Goal: Task Accomplishment & Management: Complete application form

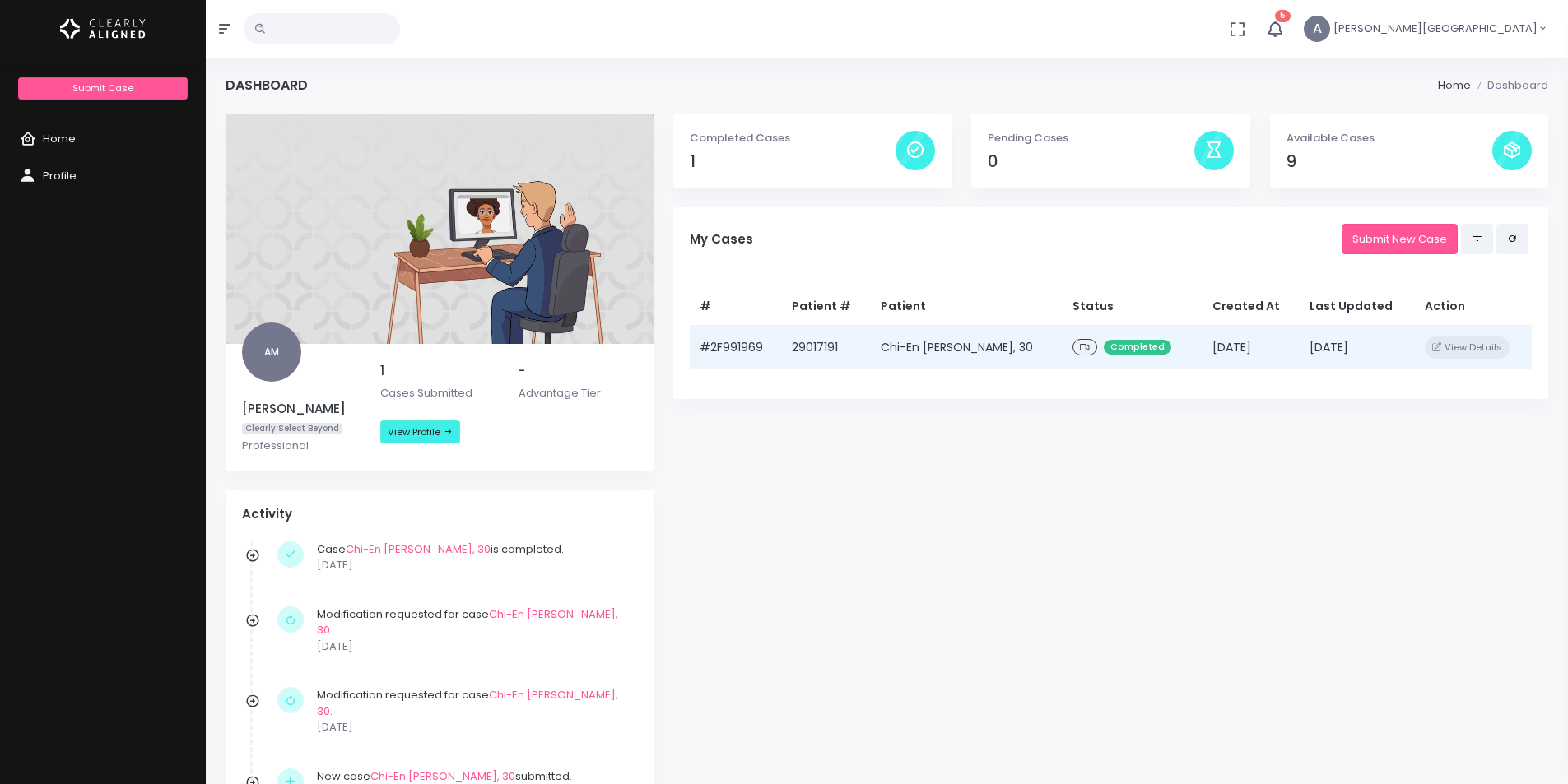
click at [794, 354] on td "29017191" at bounding box center [825, 347] width 88 height 44
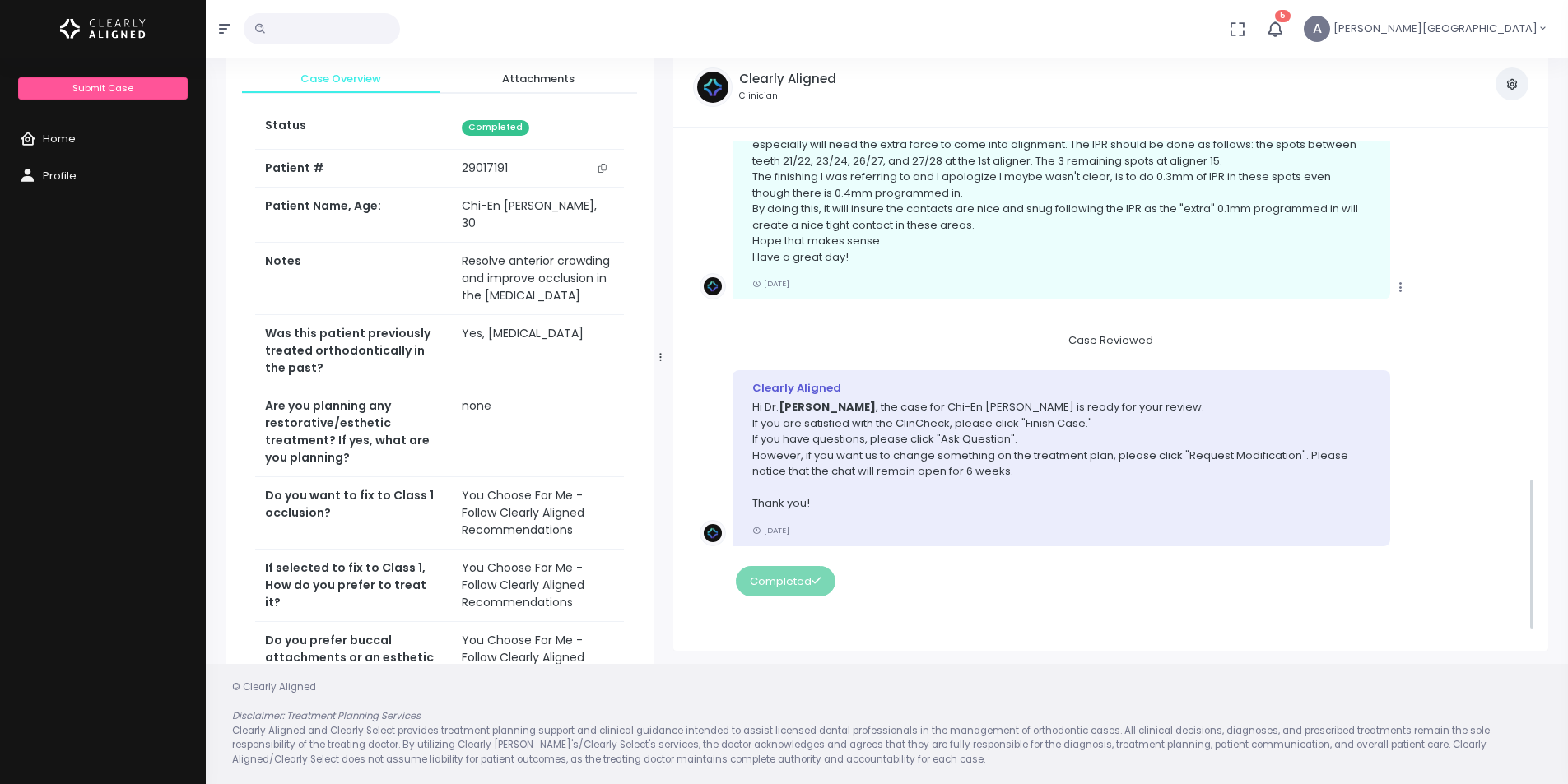
scroll to position [1094, 0]
click at [55, 145] on span "Home" at bounding box center [59, 138] width 33 height 15
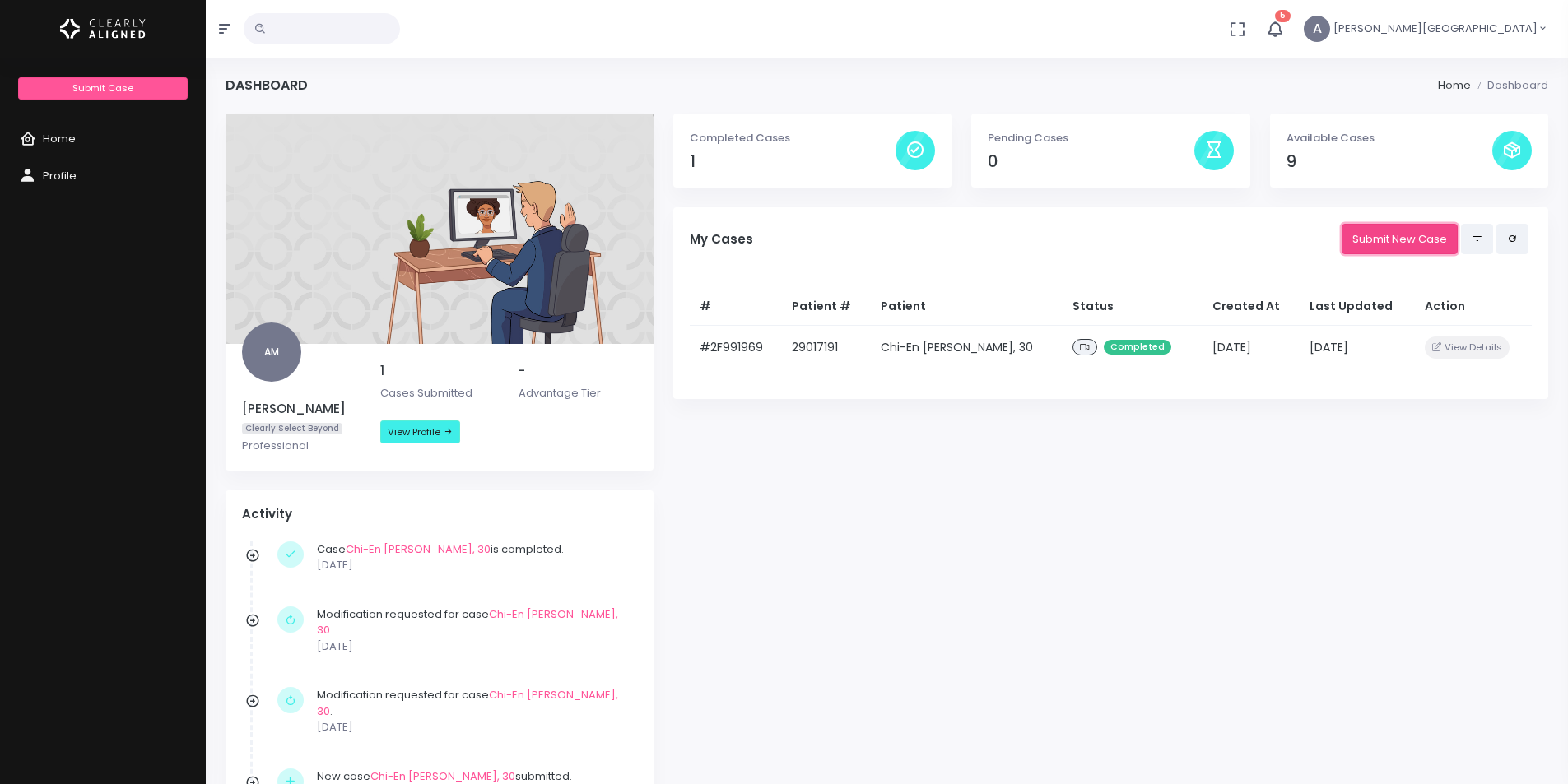
click at [1359, 248] on link "Submit New Case" at bounding box center [1399, 239] width 116 height 31
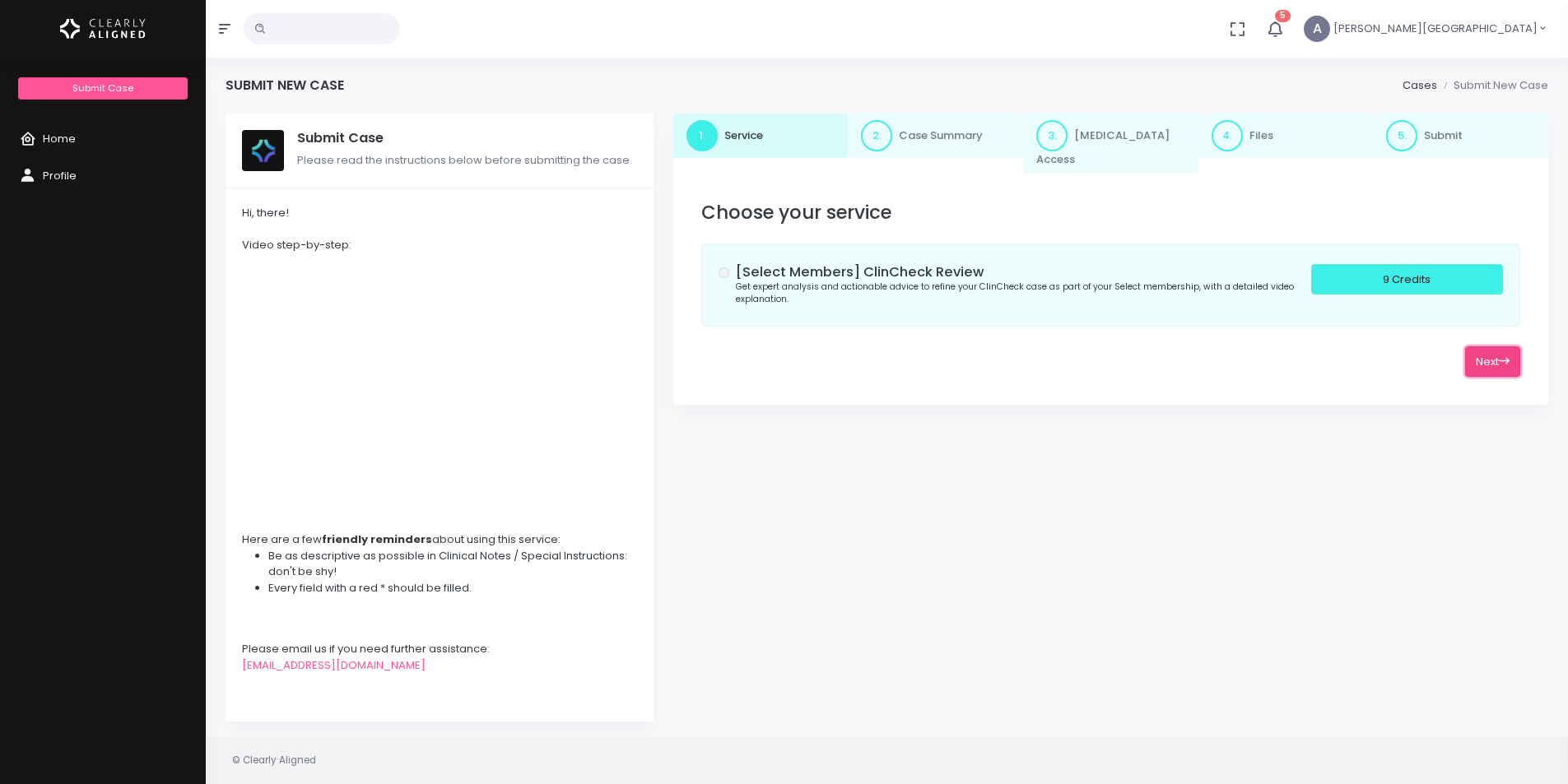
click at [1489, 347] on button "Next" at bounding box center [1492, 362] width 55 height 31
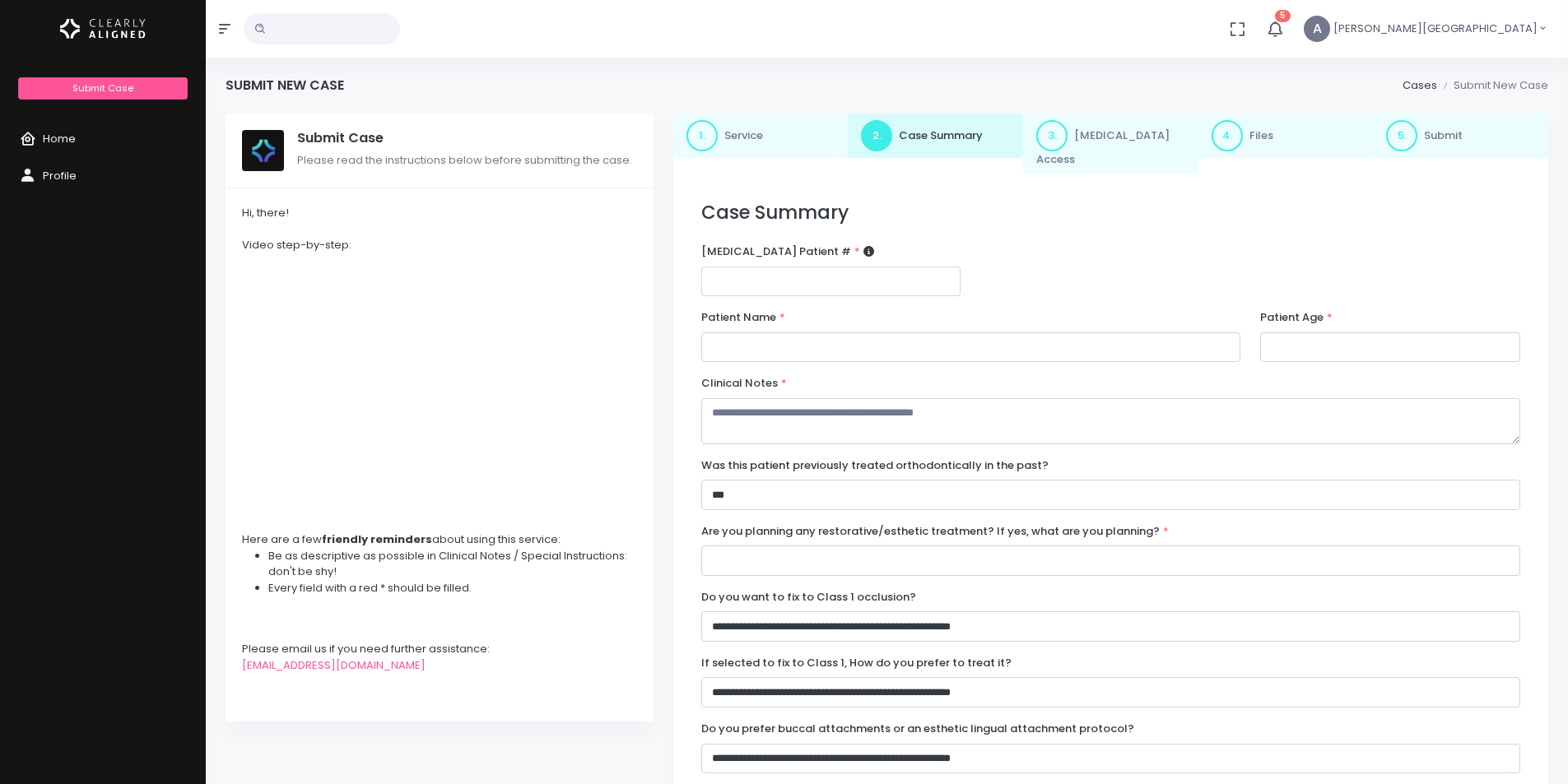
click at [779, 266] on input "number" at bounding box center [831, 282] width 260 height 31
paste input "********"
type input "********"
click at [858, 332] on input "text" at bounding box center [971, 348] width 540 height 31
type input "**********"
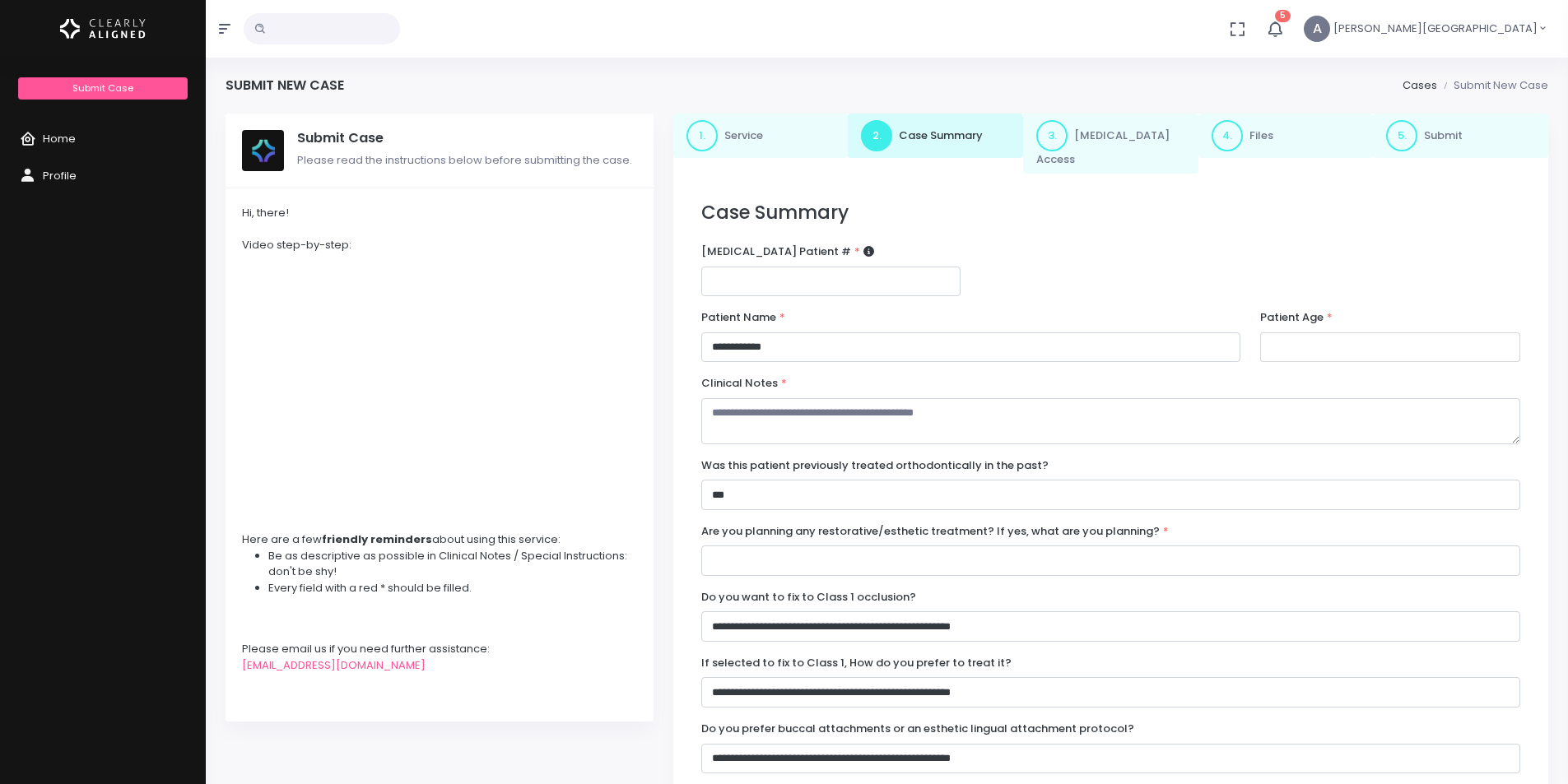
click at [1315, 341] on input "number" at bounding box center [1390, 348] width 260 height 31
click at [881, 404] on textarea at bounding box center [1110, 421] width 818 height 46
click at [1324, 317] on div "Patient Age * (Obrigatório)" at bounding box center [1390, 336] width 260 height 52
click at [1329, 333] on input "number" at bounding box center [1390, 348] width 260 height 31
click at [1036, 398] on textarea "**********" at bounding box center [1110, 421] width 818 height 46
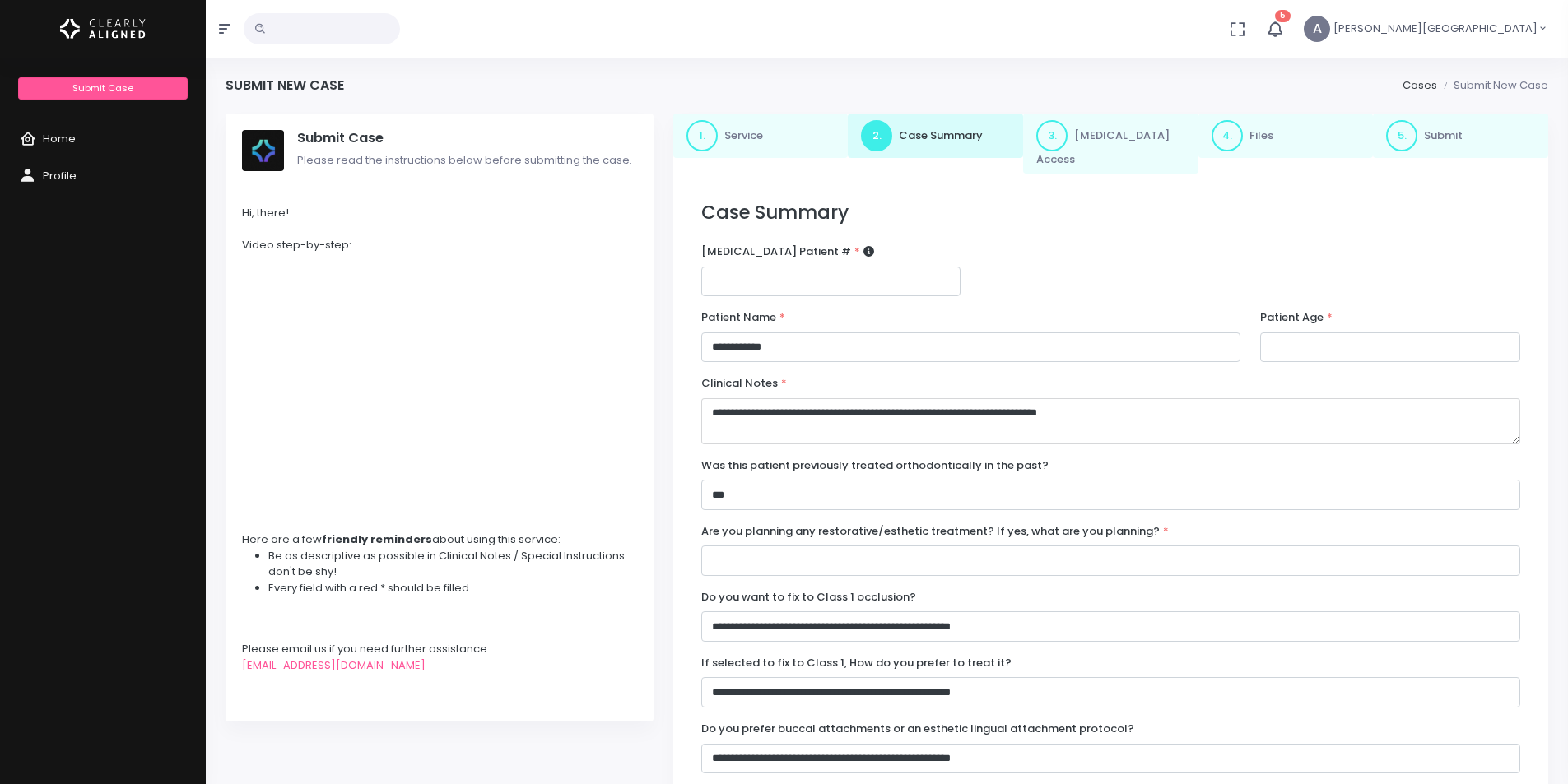
click at [865, 401] on textarea "**********" at bounding box center [1110, 421] width 818 height 46
type textarea "**********"
click at [1305, 338] on input "number" at bounding box center [1390, 348] width 260 height 31
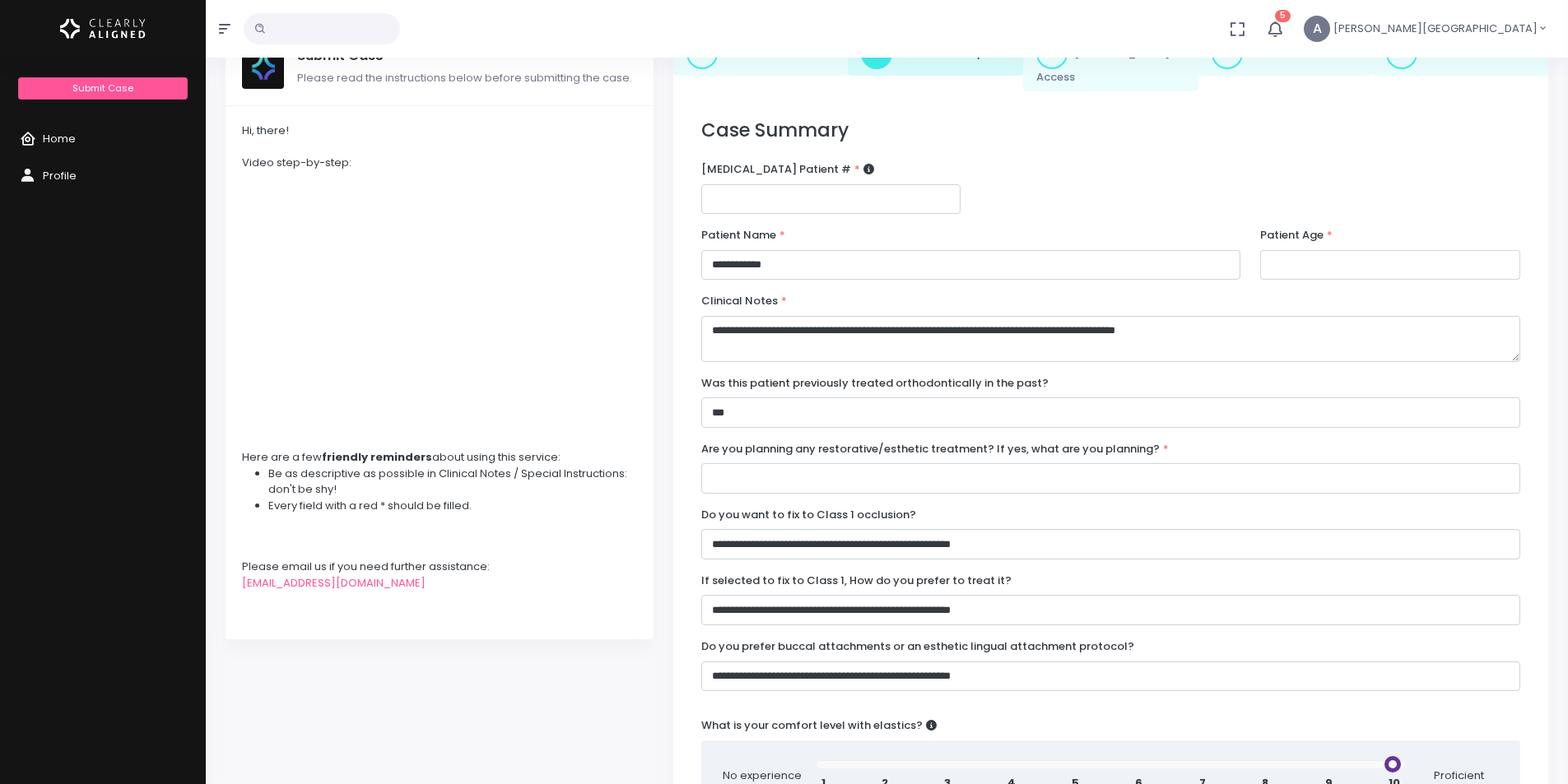
type input "**"
click at [815, 463] on input "text" at bounding box center [1110, 479] width 818 height 31
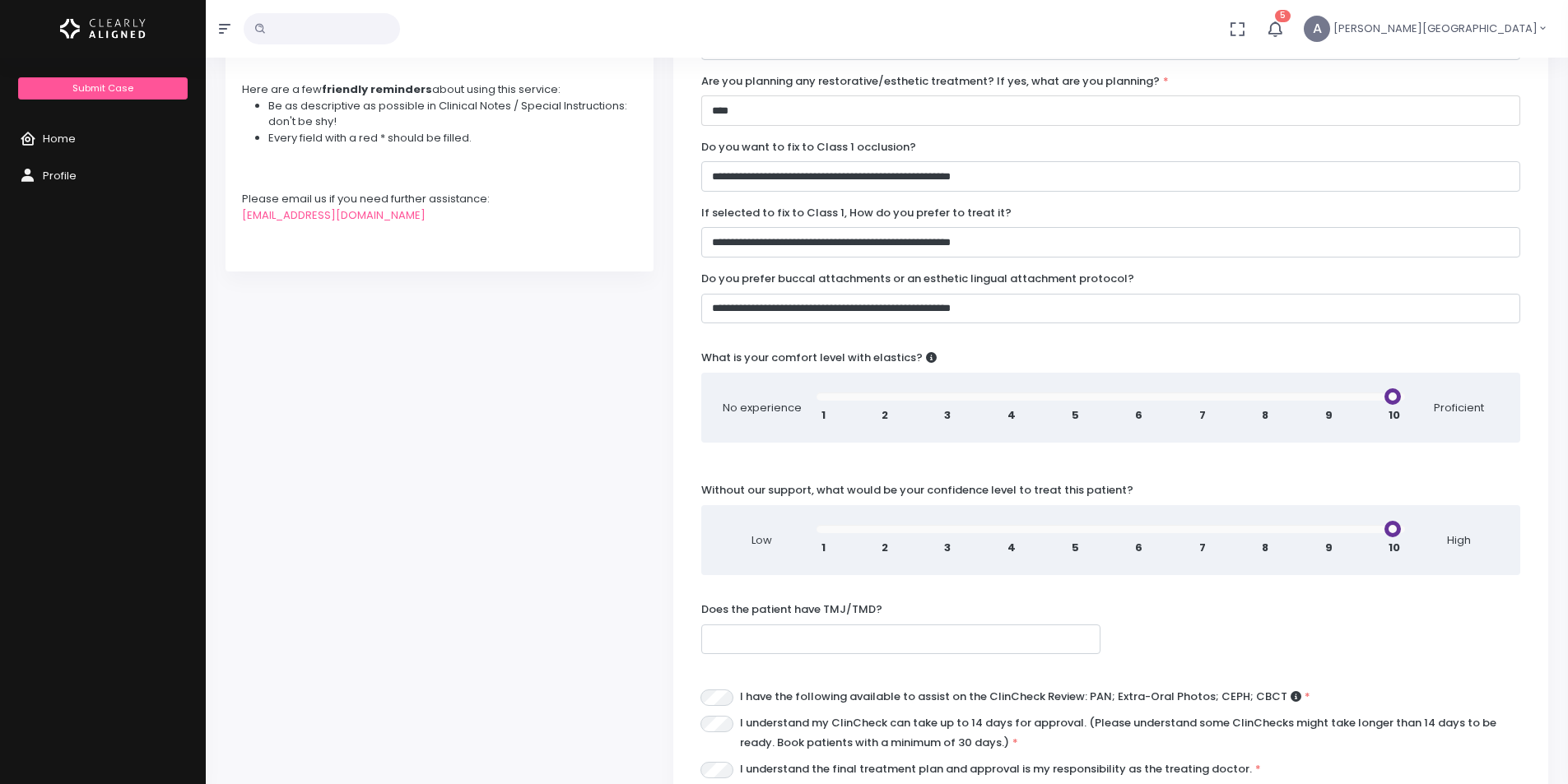
scroll to position [494, 0]
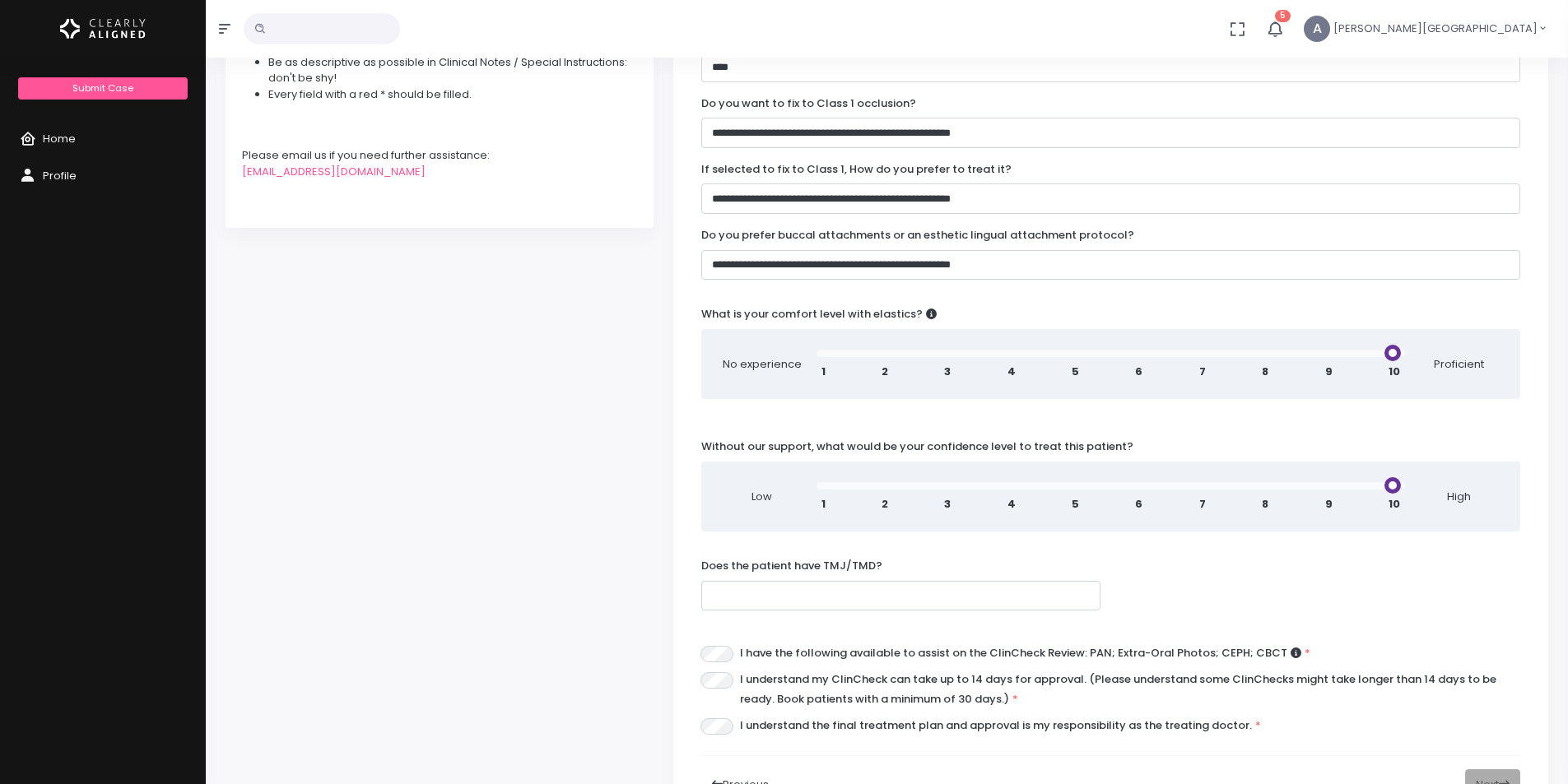
type input "****"
click at [889, 581] on input "text" at bounding box center [901, 596] width 400 height 31
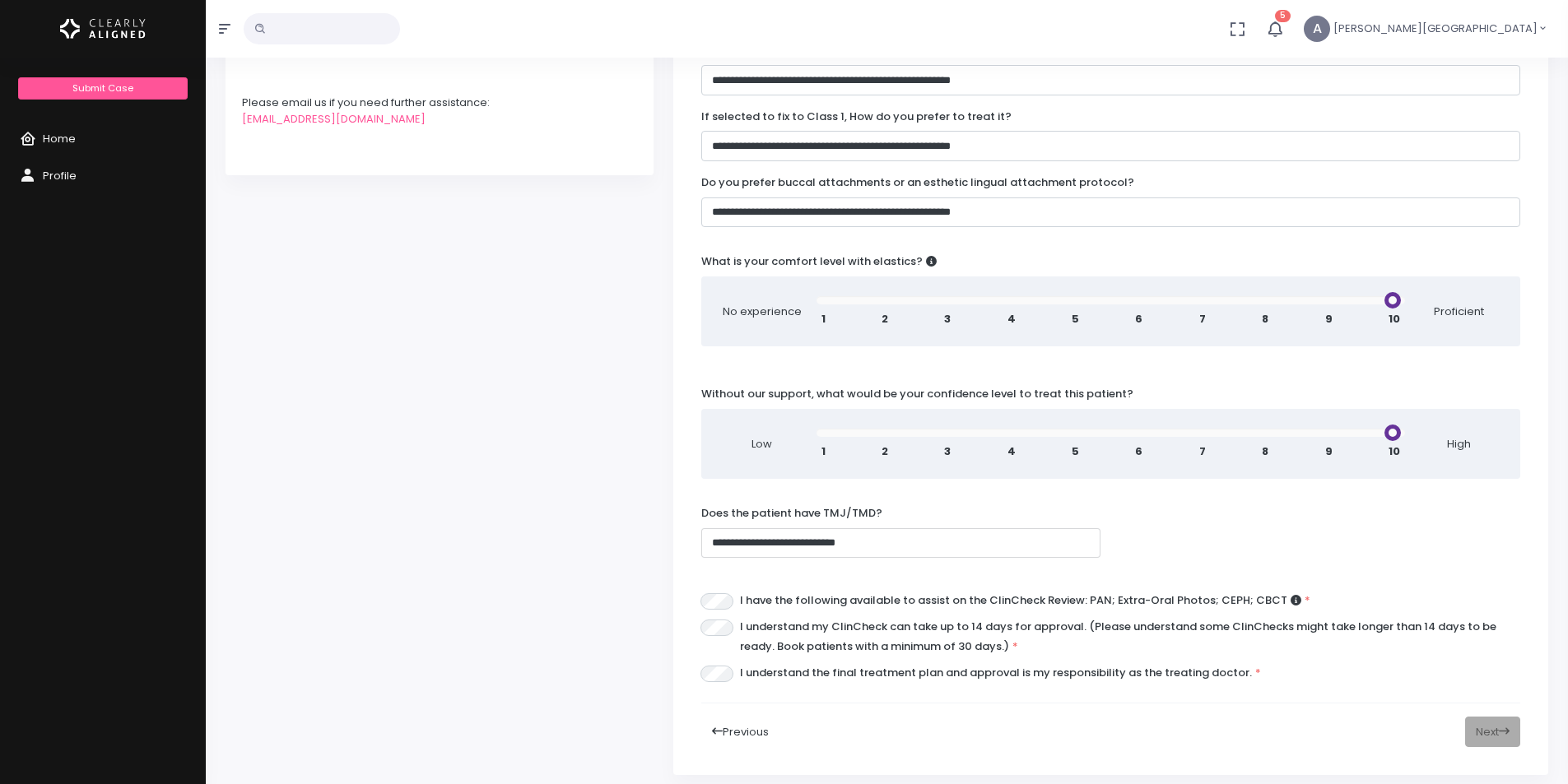
scroll to position [576, 0]
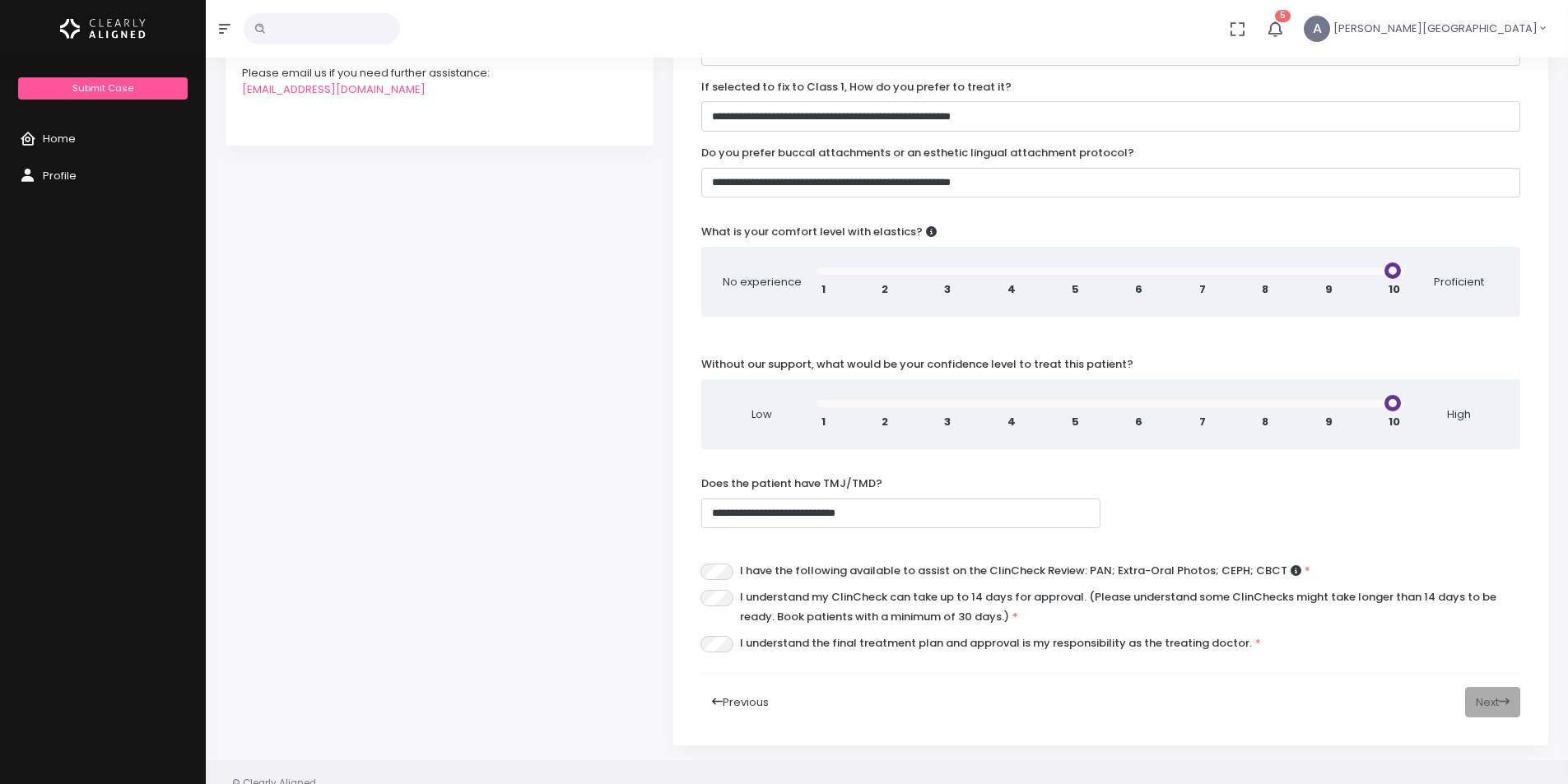
type input "**********"
click at [1486, 687] on button "Next" at bounding box center [1492, 703] width 55 height 31
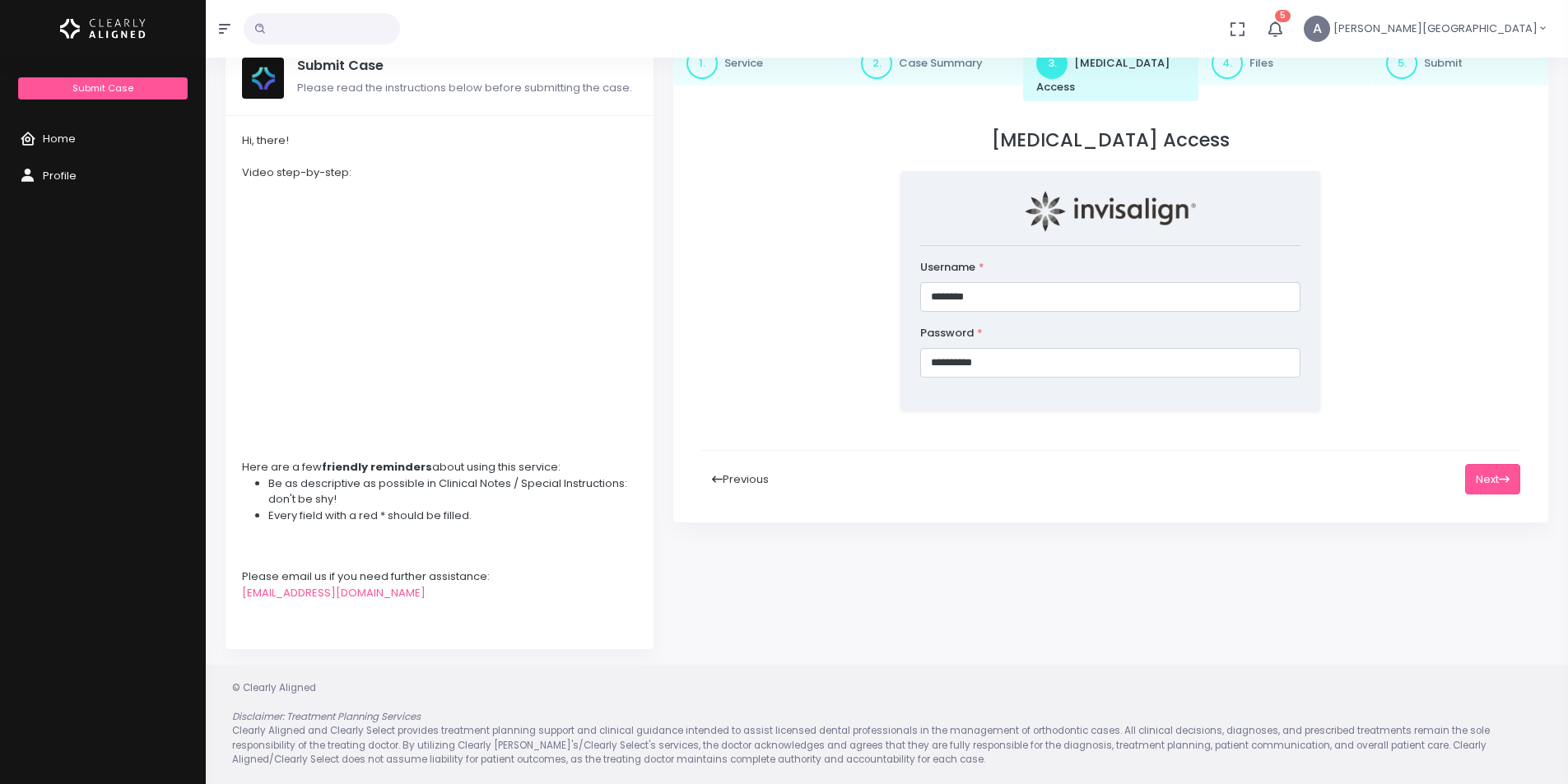
scroll to position [72, 0]
click at [1475, 464] on button "Next" at bounding box center [1492, 480] width 55 height 31
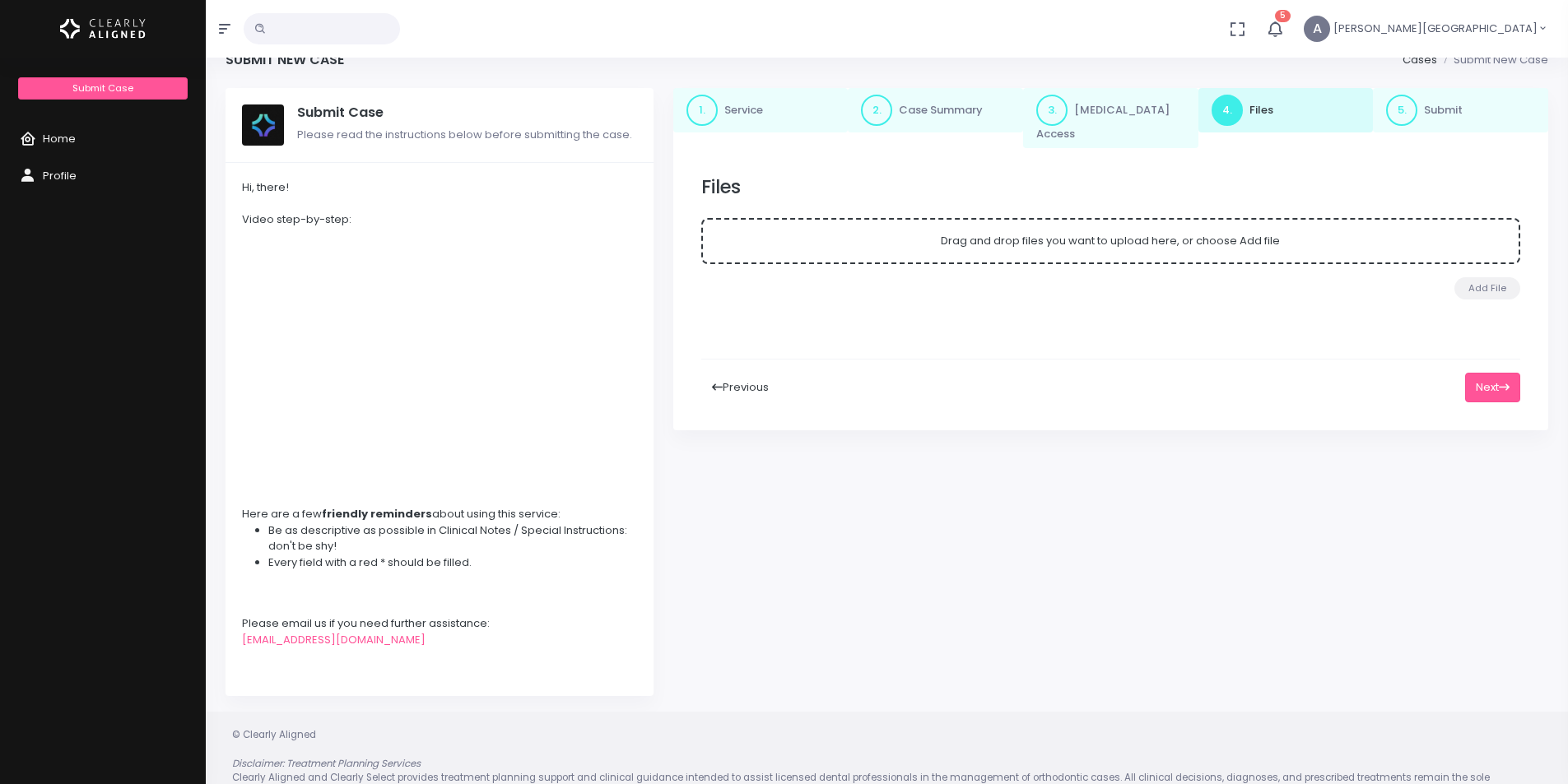
scroll to position [0, 0]
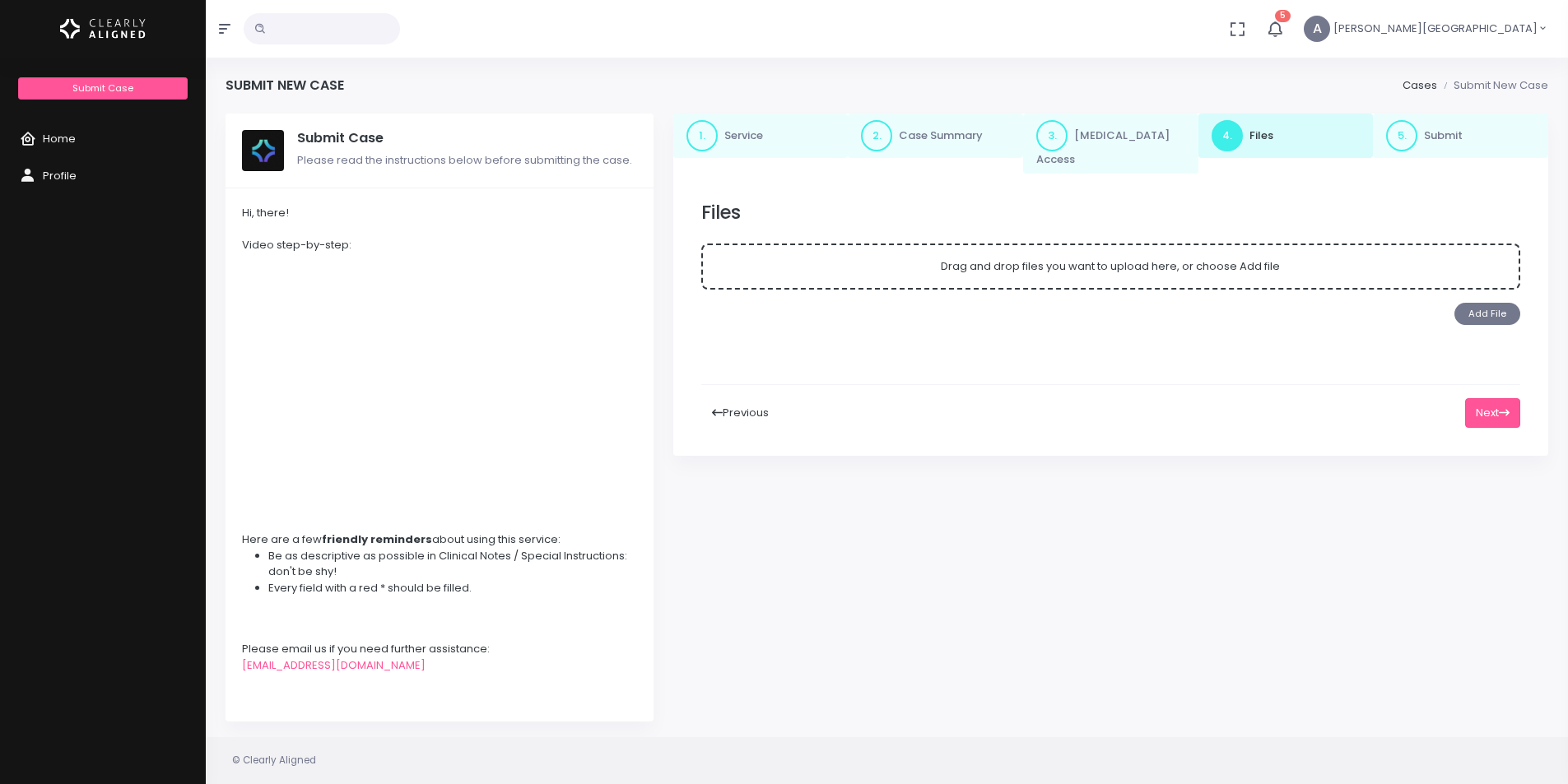
click at [1503, 303] on button "Add File" at bounding box center [1487, 313] width 66 height 23
click input "Drag and drop files you want to upload here, or choose Add file" at bounding box center [0, 0] width 0 height 0
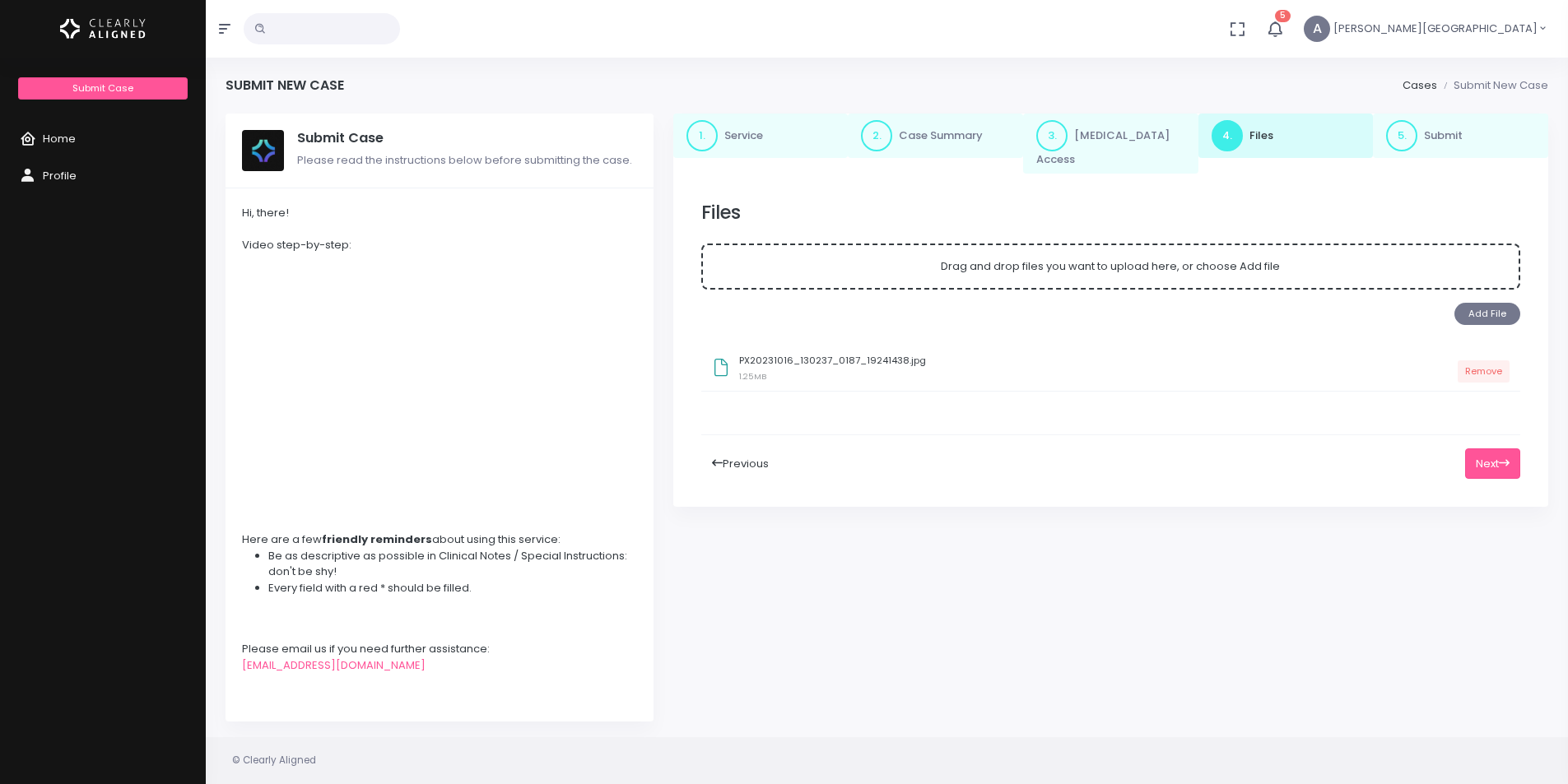
click at [1494, 303] on button "Add File" at bounding box center [1487, 313] width 66 height 23
click input "Drag and drop files you want to upload here, or choose Add file" at bounding box center [0, 0] width 0 height 0
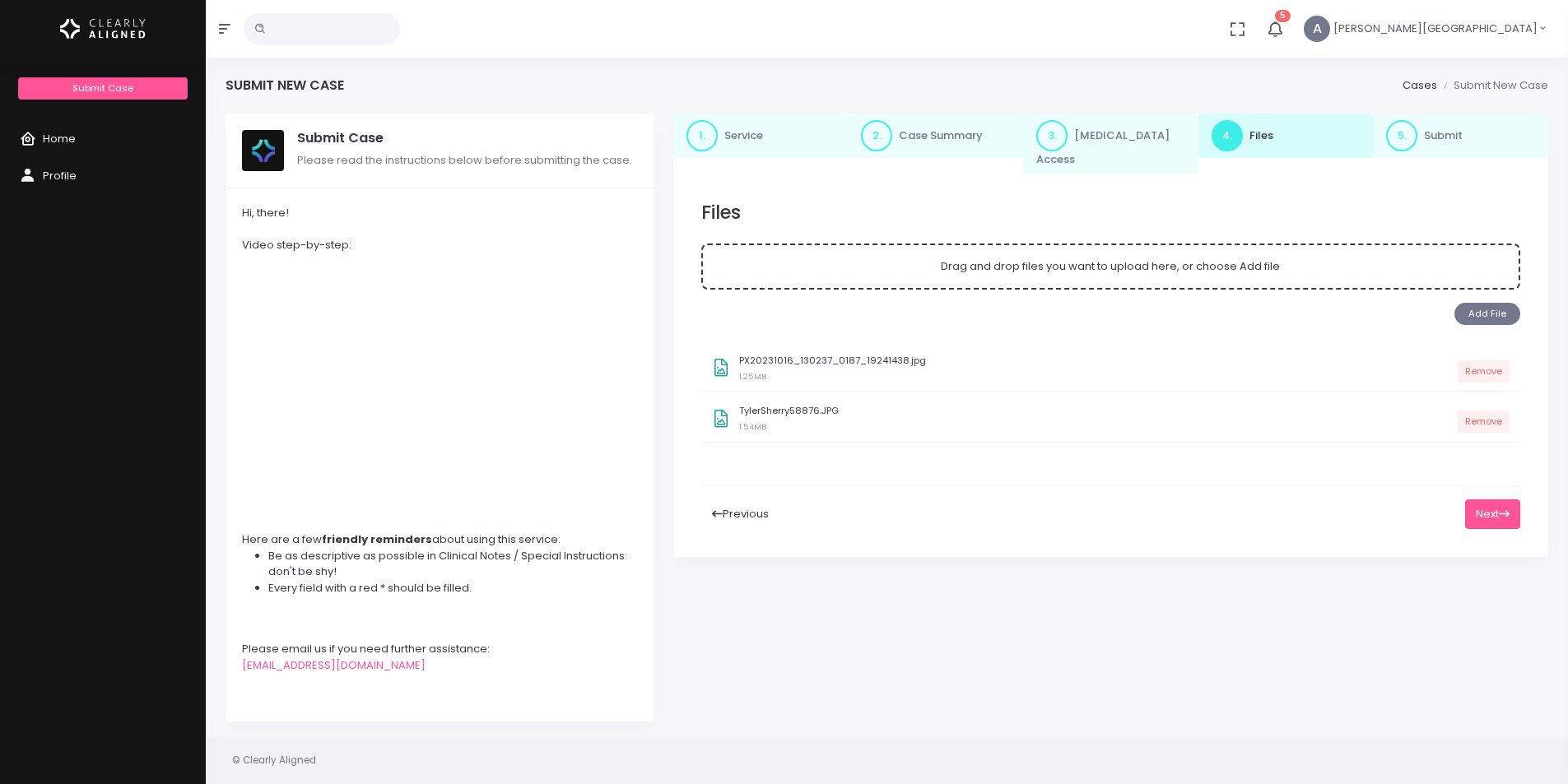
click at [1476, 303] on button "Add File" at bounding box center [1487, 313] width 66 height 23
click input "Drag and drop files you want to upload here, or choose Add file" at bounding box center [0, 0] width 0 height 0
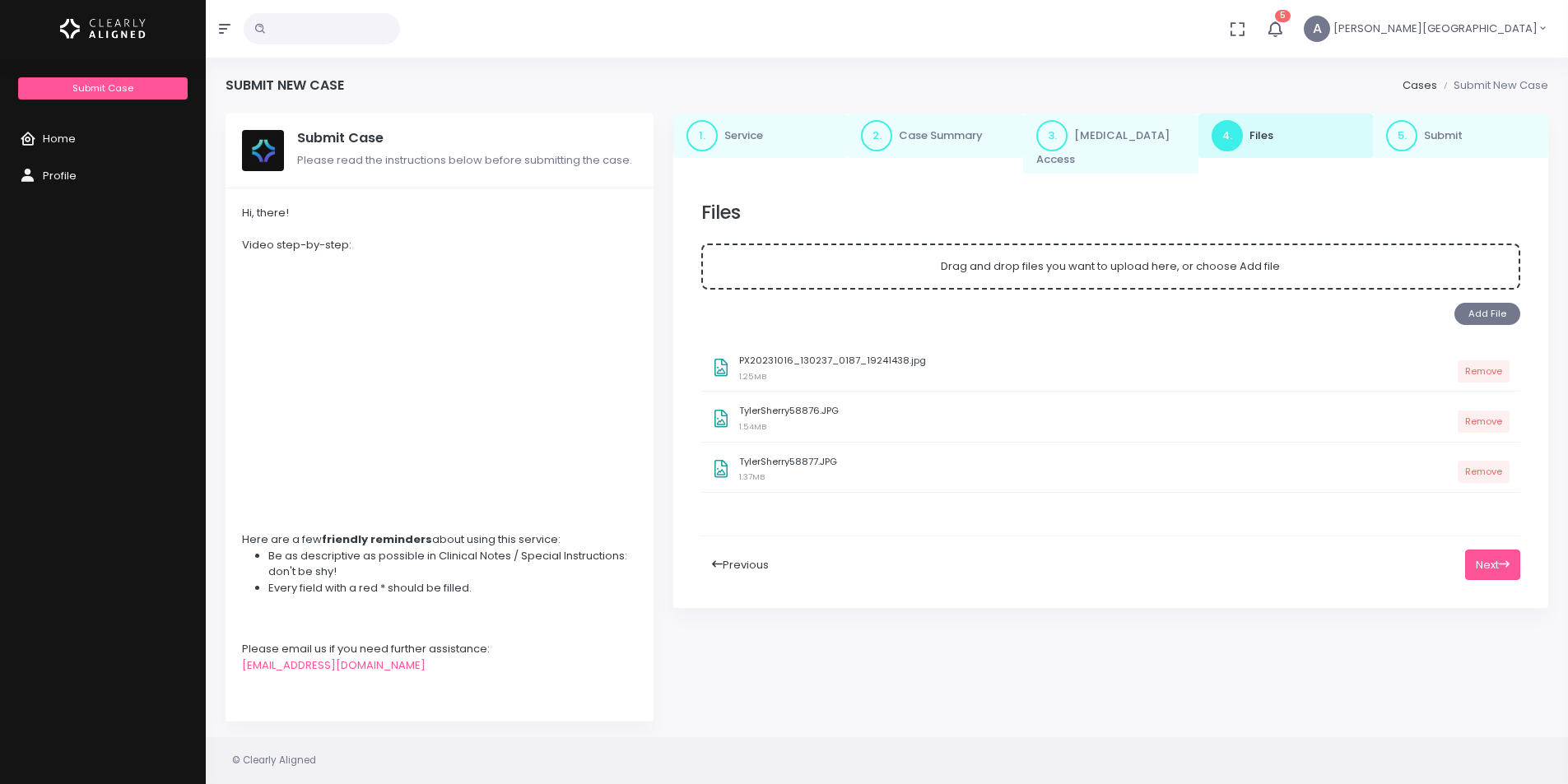
click at [1473, 307] on button "Add File" at bounding box center [1487, 313] width 66 height 23
click input "Drag and drop files you want to upload here, or choose Add file" at bounding box center [0, 0] width 0 height 0
click at [1466, 303] on button "Add File" at bounding box center [1487, 313] width 66 height 23
click input "Drag and drop files you want to upload here, or choose Add file" at bounding box center [0, 0] width 0 height 0
click at [1488, 303] on button "Add File" at bounding box center [1487, 313] width 66 height 23
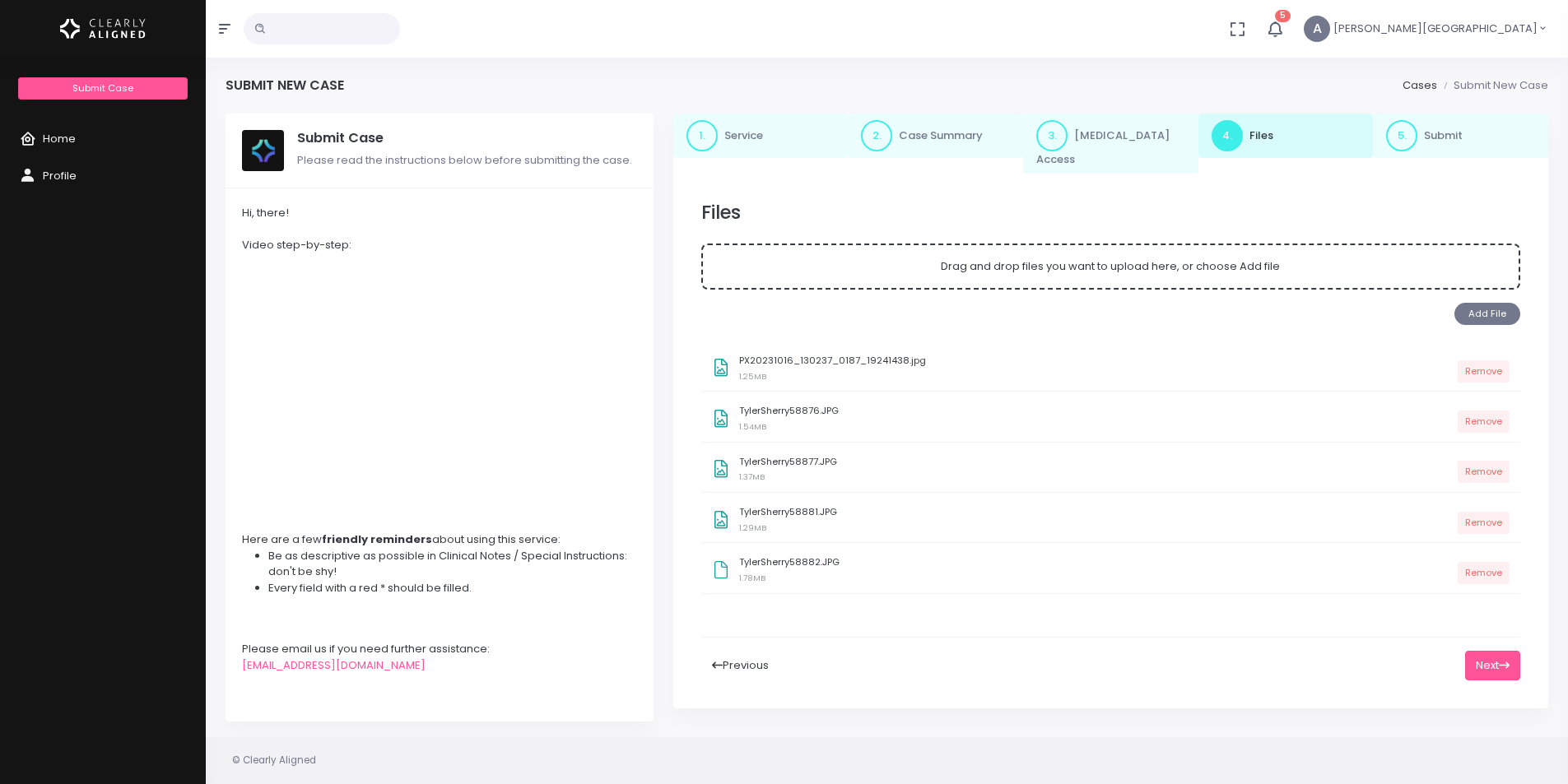
click input "Drag and drop files you want to upload here, or choose Add file" at bounding box center [0, 0] width 0 height 0
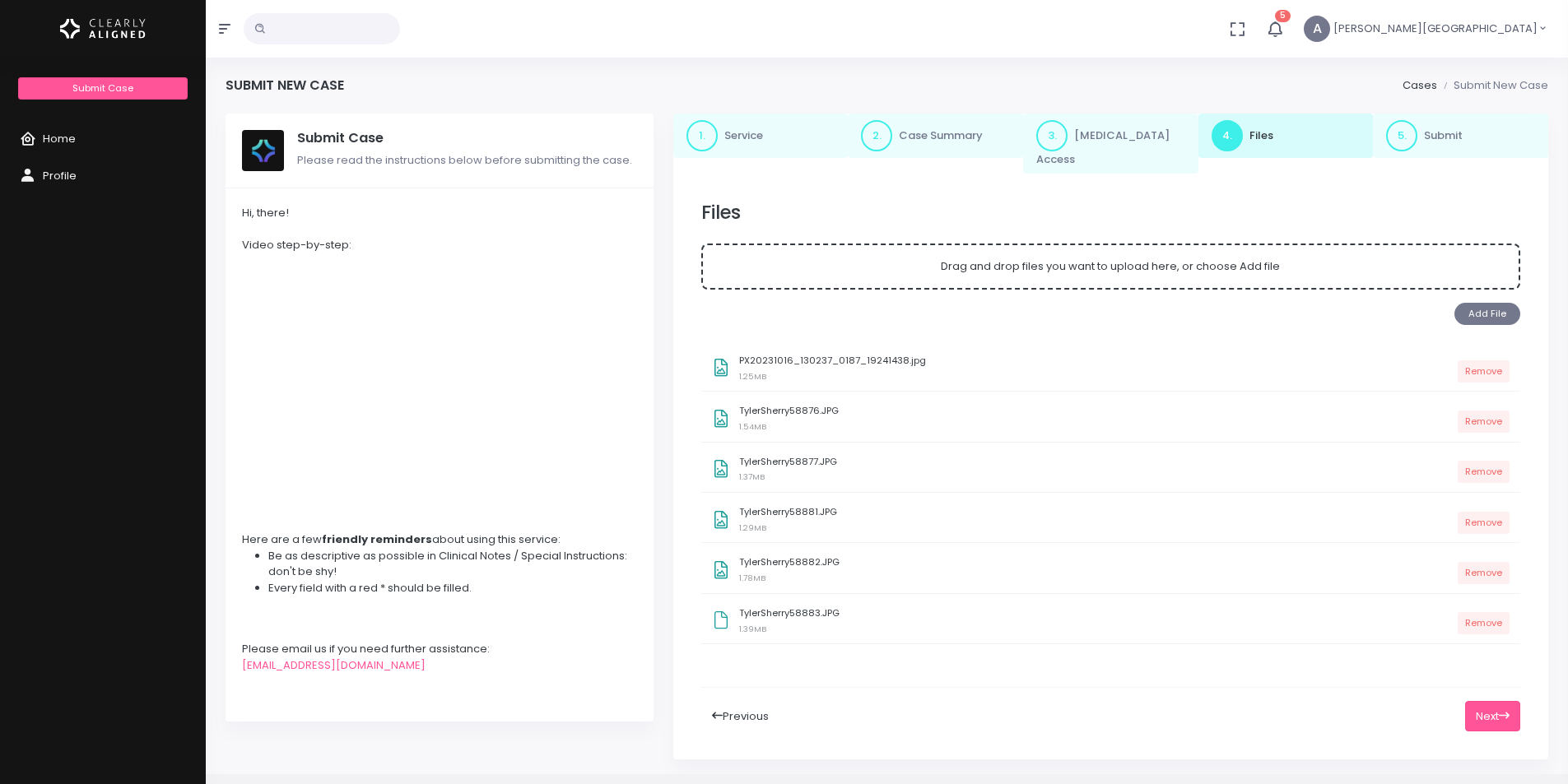
click at [1475, 303] on button "Add File" at bounding box center [1487, 313] width 66 height 23
click input "Drag and drop files you want to upload here, or choose Add file" at bounding box center [0, 0] width 0 height 0
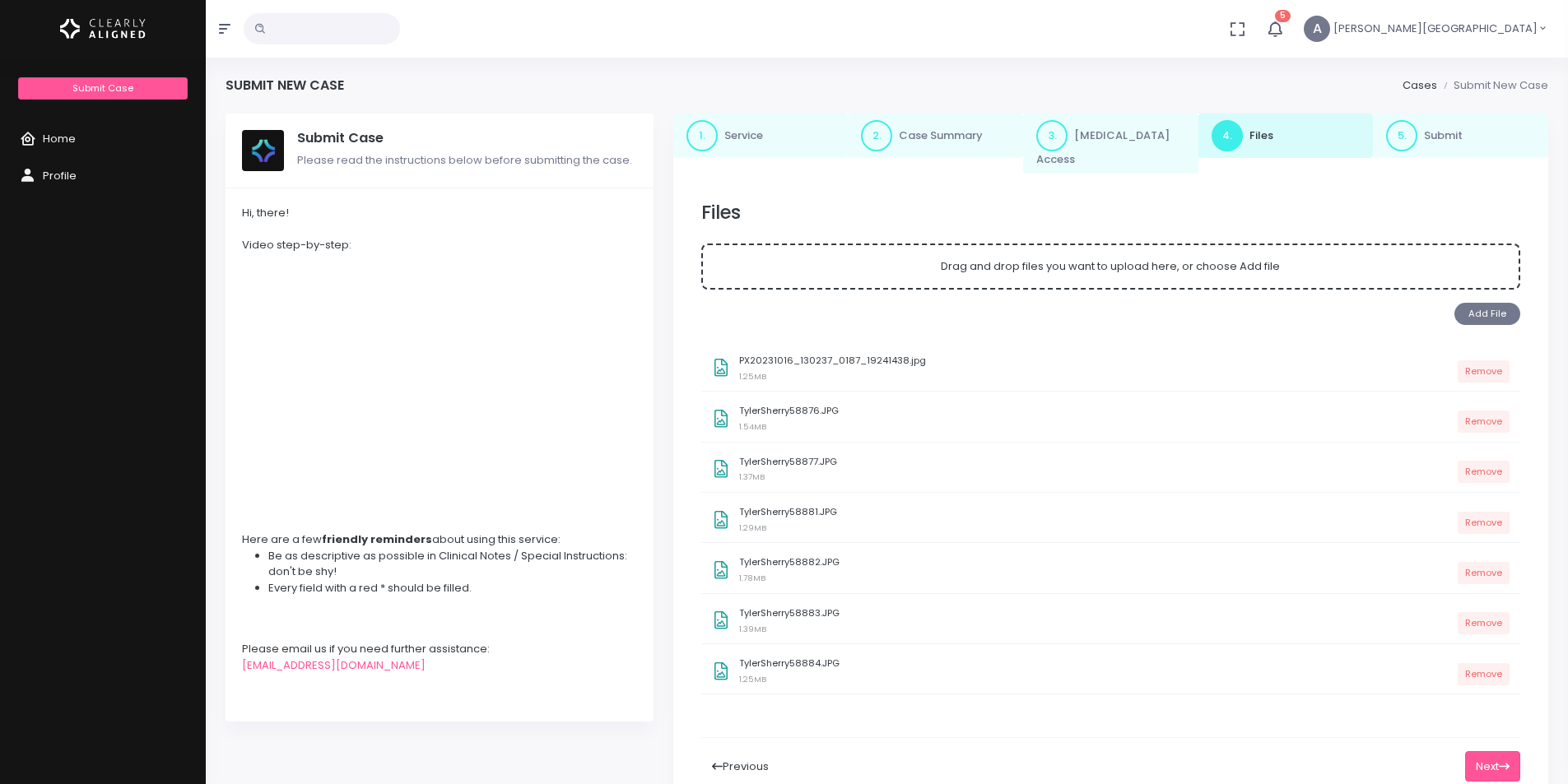
click at [1498, 303] on button "Add File" at bounding box center [1487, 313] width 66 height 23
click input "Drag and drop files you want to upload here, or choose Add file" at bounding box center [0, 0] width 0 height 0
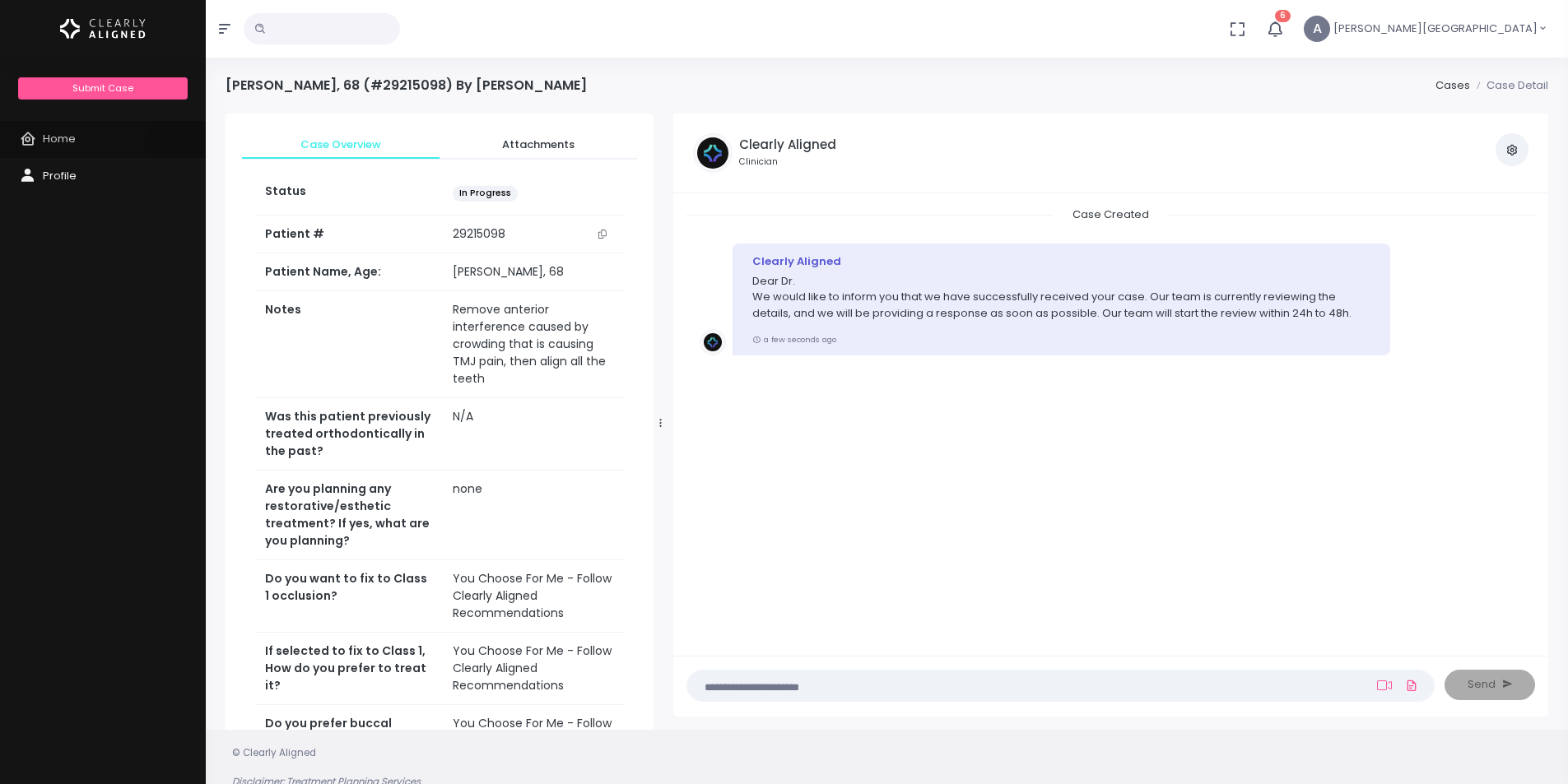
click at [60, 148] on link "Home" at bounding box center [103, 139] width 206 height 37
